Goal: Check status

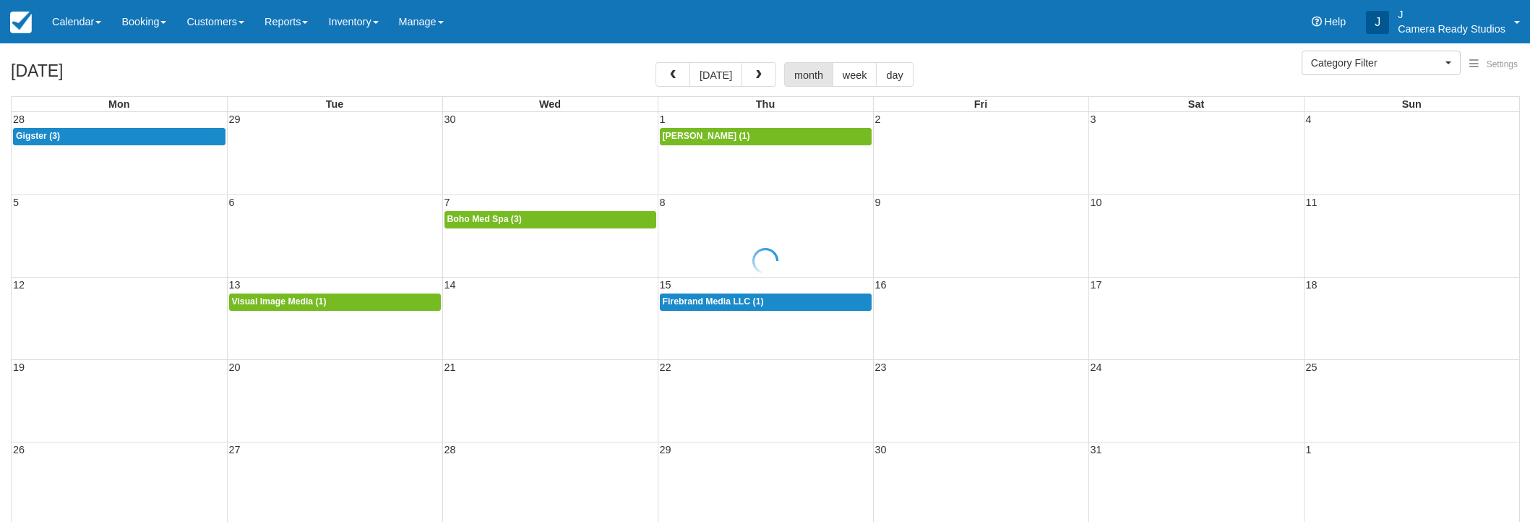
select select
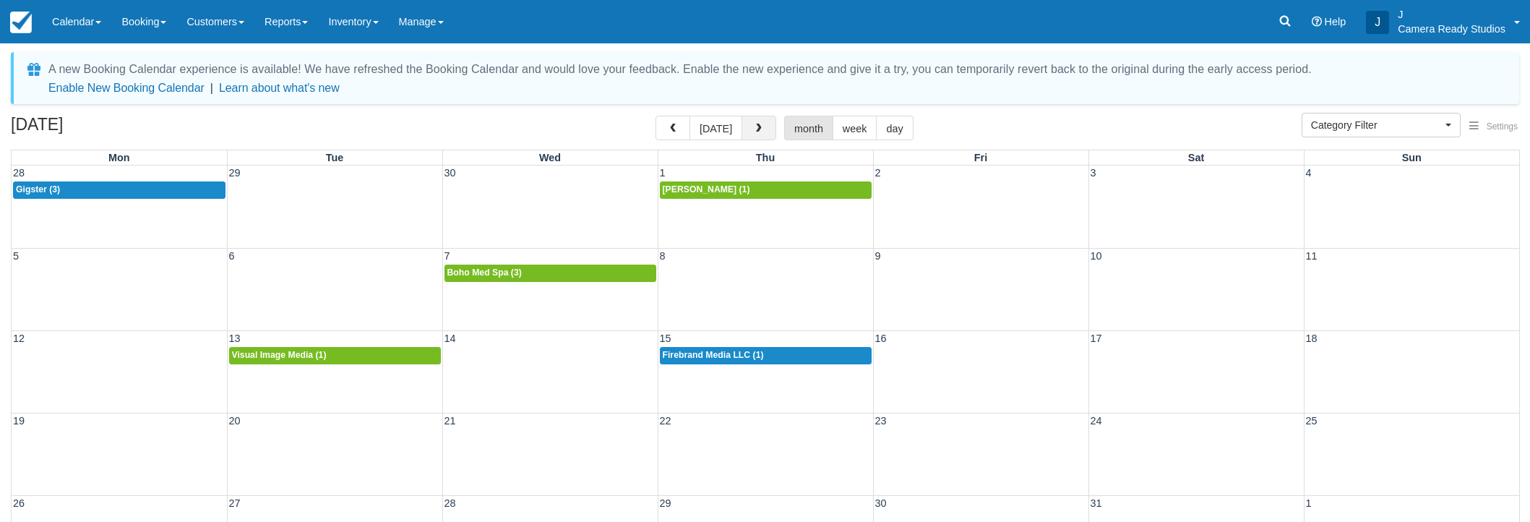
click at [760, 124] on span "button" at bounding box center [759, 129] width 10 height 10
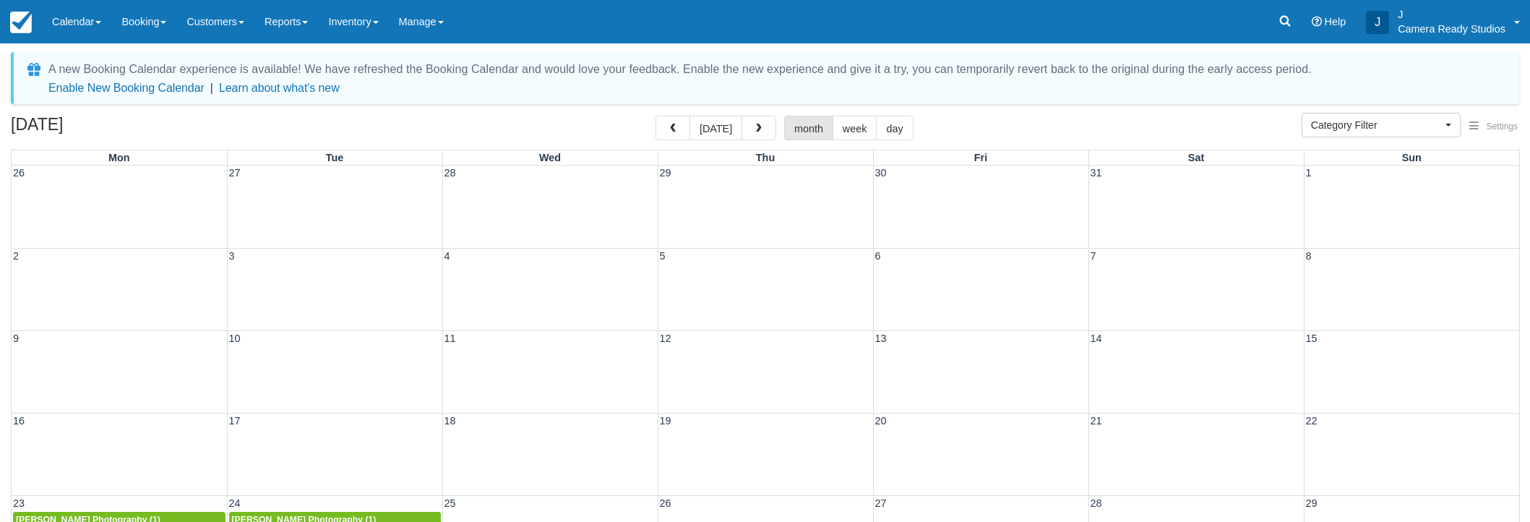
click at [760, 124] on span "button" at bounding box center [759, 129] width 10 height 10
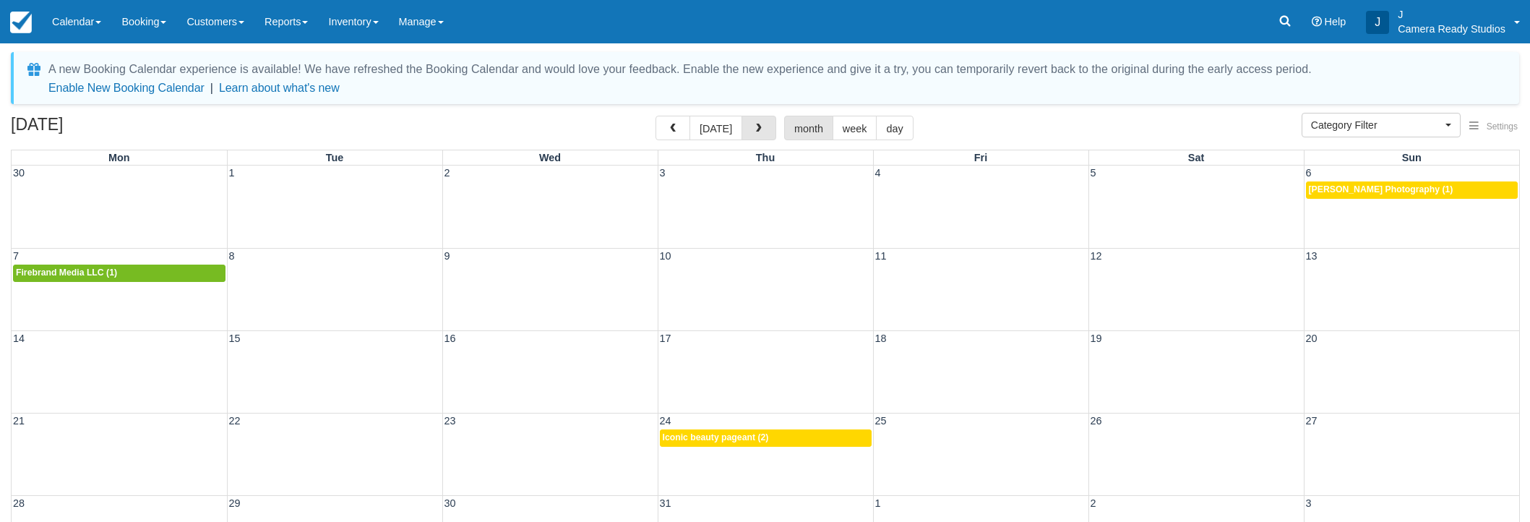
click at [760, 124] on span "button" at bounding box center [759, 129] width 10 height 10
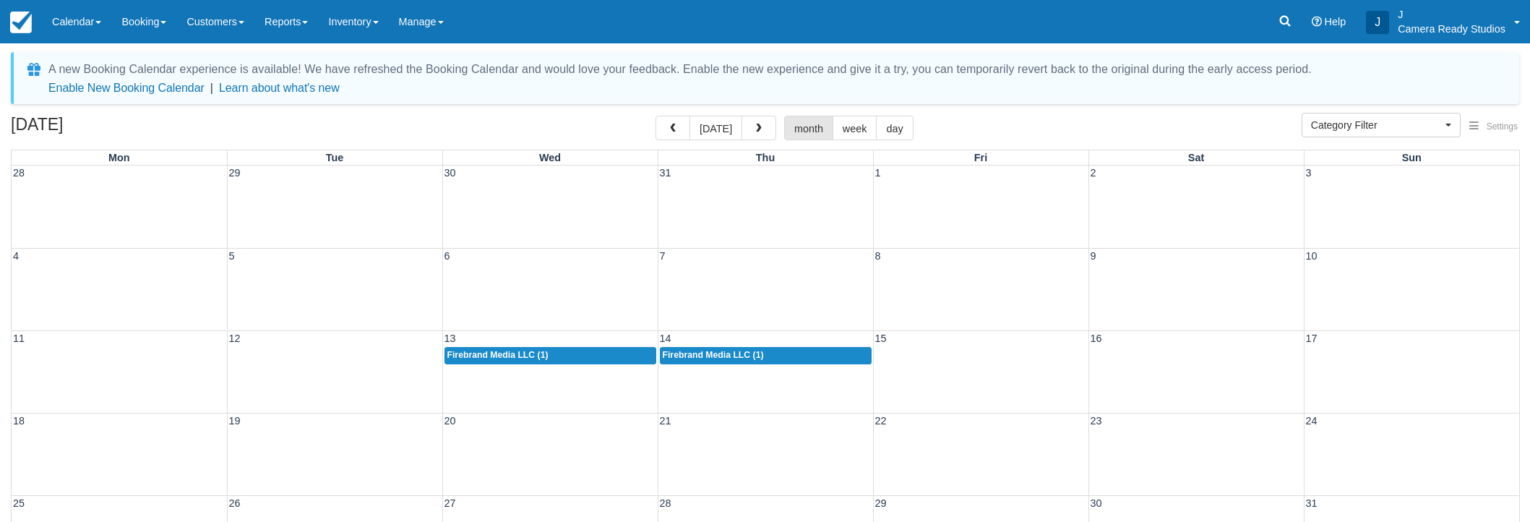
click at [760, 124] on span "button" at bounding box center [759, 129] width 10 height 10
